Goal: Task Accomplishment & Management: Use online tool/utility

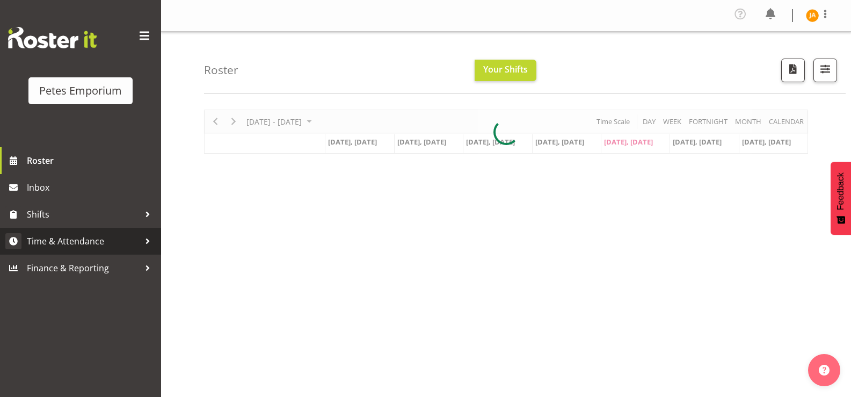
click at [86, 242] on span "Time & Attendance" at bounding box center [83, 241] width 113 height 16
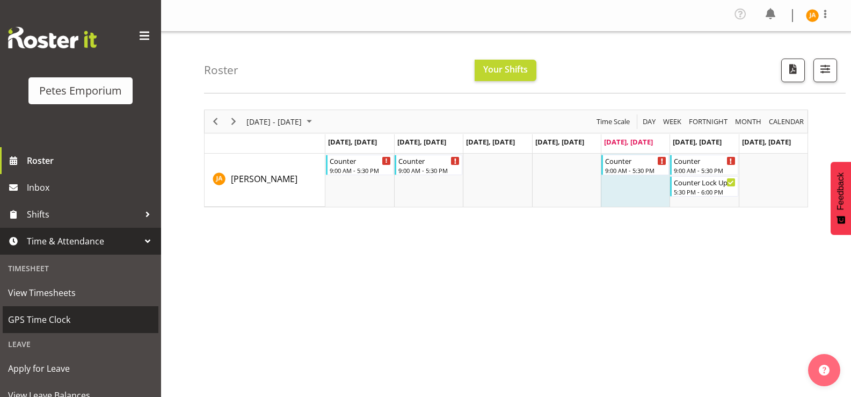
click at [64, 318] on span "GPS Time Clock" at bounding box center [80, 320] width 145 height 16
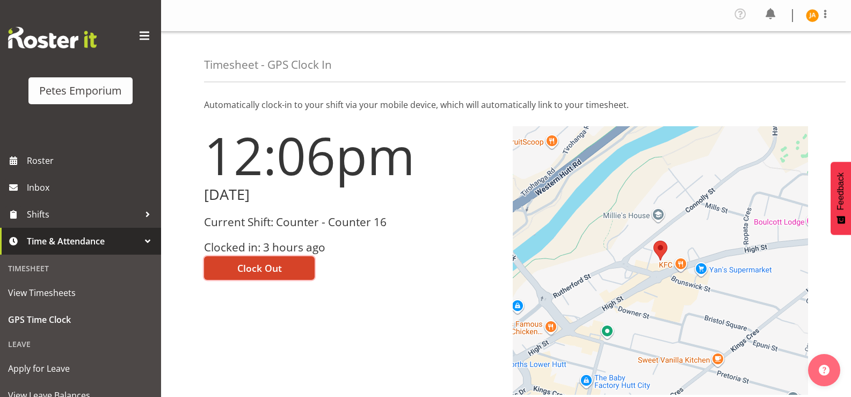
click at [290, 271] on button "Clock Out" at bounding box center [259, 268] width 111 height 24
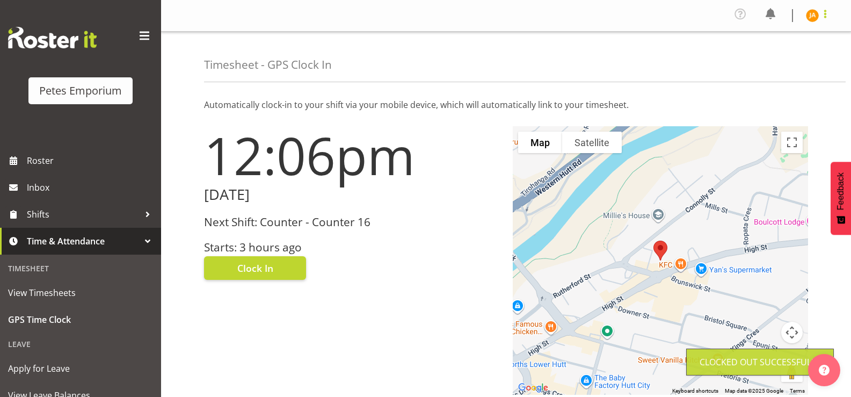
click at [823, 18] on span at bounding box center [825, 14] width 13 height 13
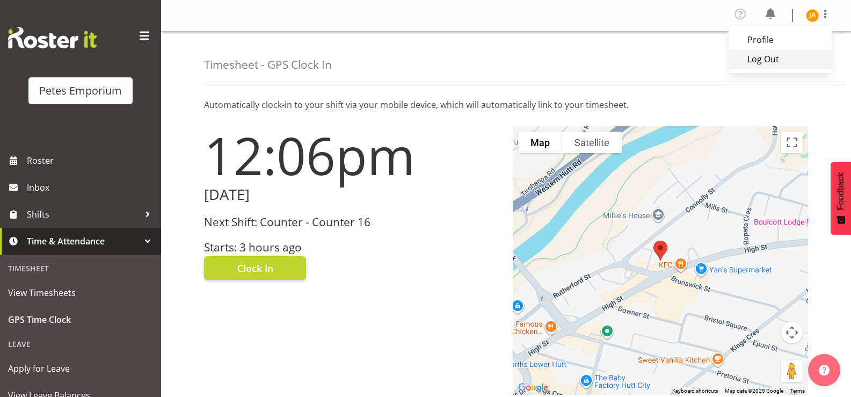
click at [774, 65] on link "Log Out" at bounding box center [780, 58] width 103 height 19
